Goal: Find specific page/section: Find specific page/section

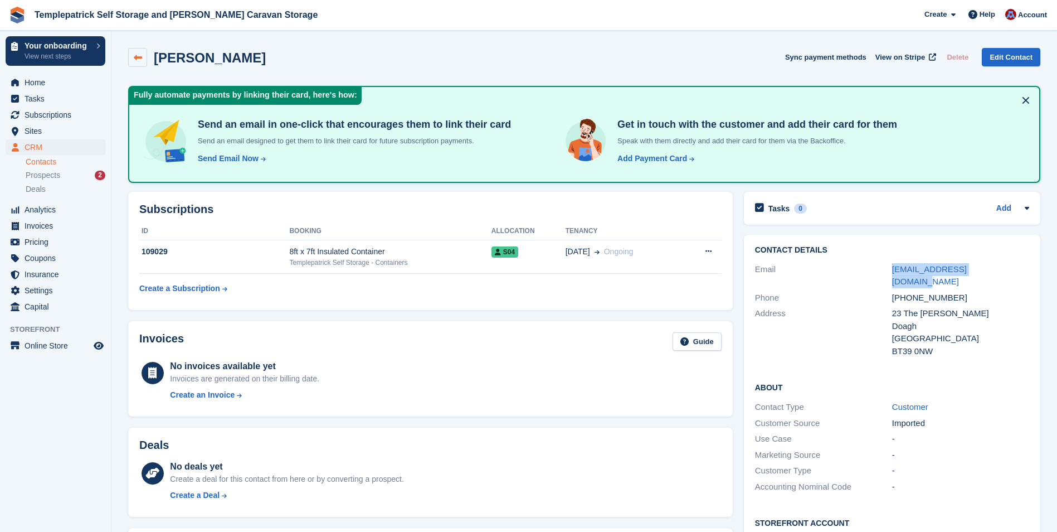
click at [135, 59] on icon at bounding box center [138, 57] width 8 height 8
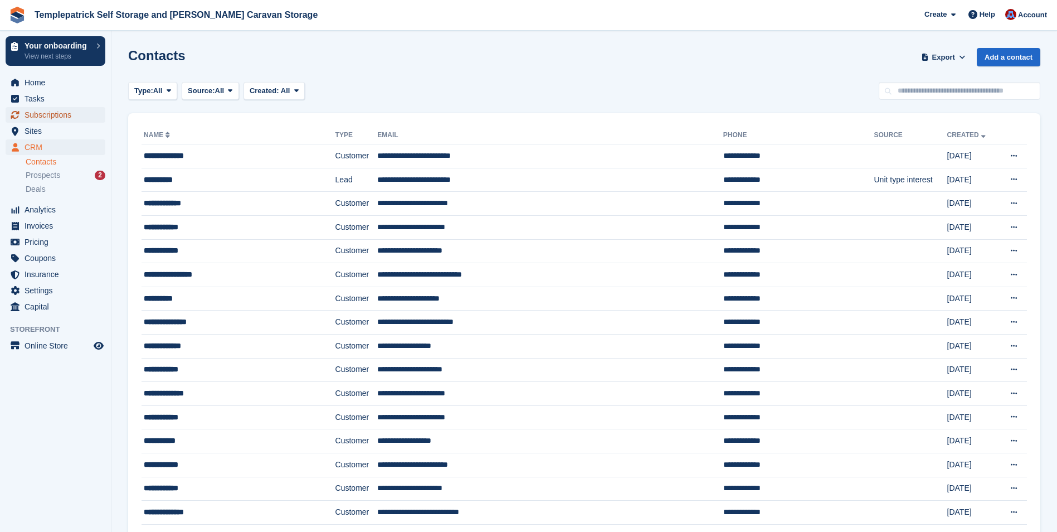
click at [39, 116] on span "Subscriptions" at bounding box center [58, 115] width 67 height 16
